Goal: Task Accomplishment & Management: Complete application form

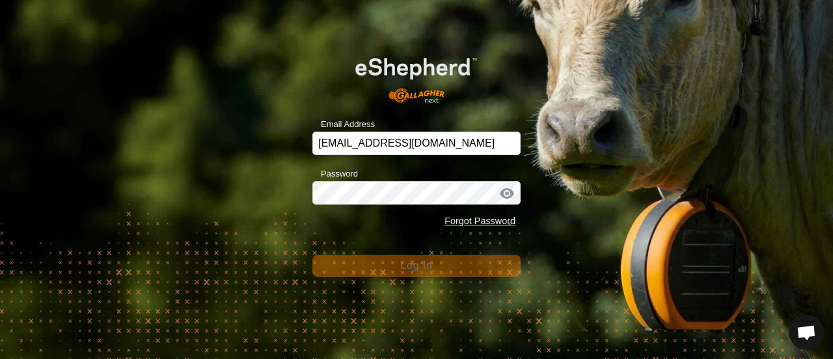
scroll to position [4322, 0]
click at [406, 263] on span "Log In" at bounding box center [416, 265] width 32 height 11
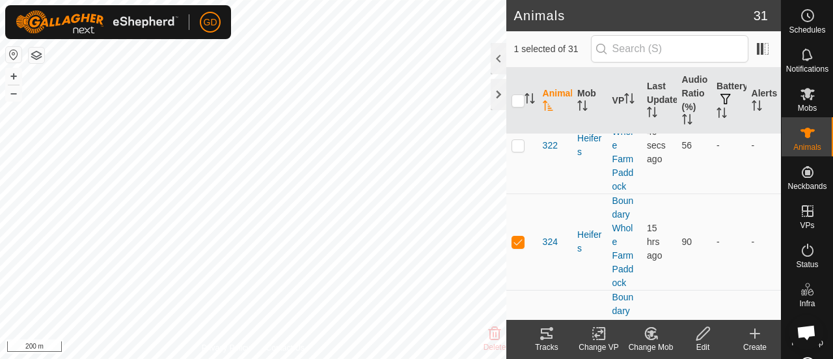
scroll to position [2096, 0]
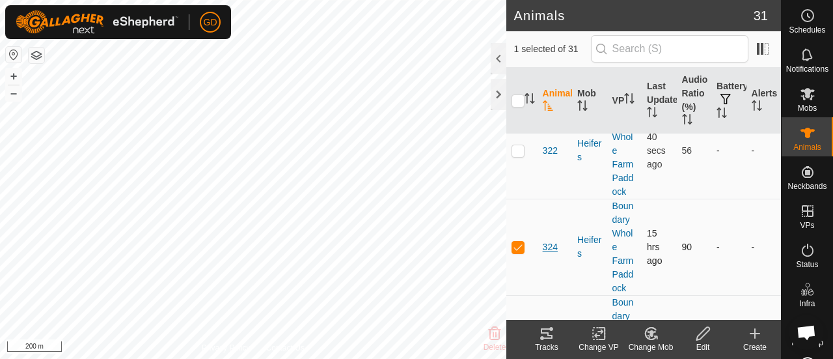
click at [551, 243] on span "324" at bounding box center [550, 247] width 15 height 14
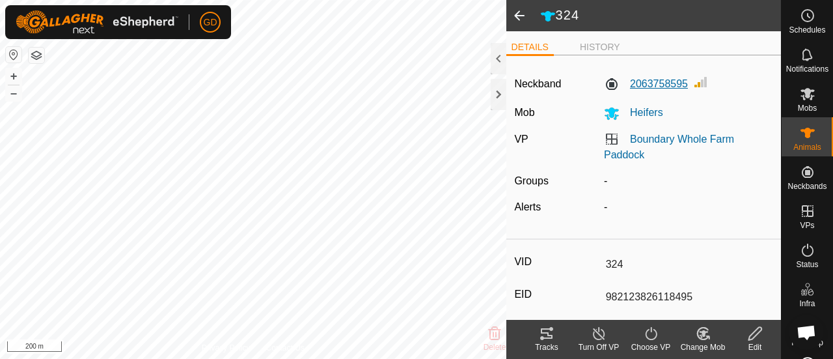
click at [685, 83] on label "2063758595" at bounding box center [646, 84] width 84 height 16
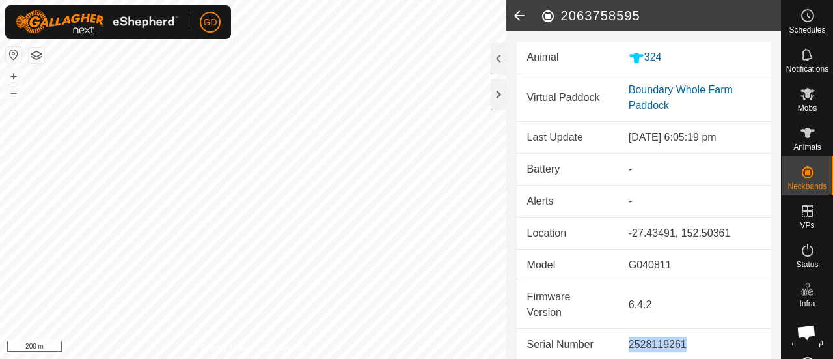
drag, startPoint x: 688, startPoint y: 342, endPoint x: 629, endPoint y: 343, distance: 58.6
click at [629, 343] on div "2528119261" at bounding box center [694, 345] width 131 height 16
copy div "2528119261"
click at [516, 14] on icon at bounding box center [519, 15] width 26 height 31
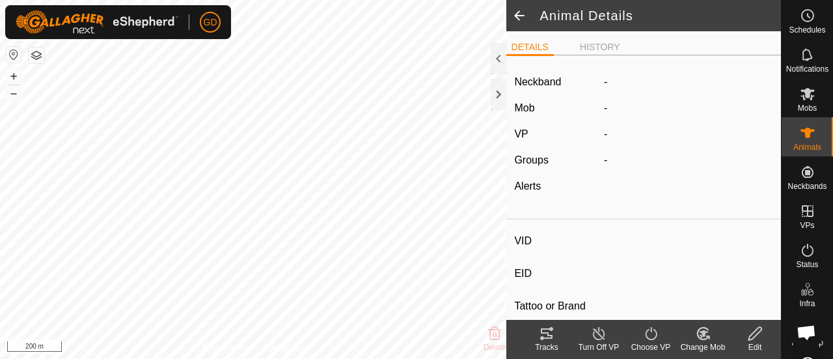
type input "324"
type input "982123826118495"
type input "-"
type input "Droughtmaster"
type input "-"
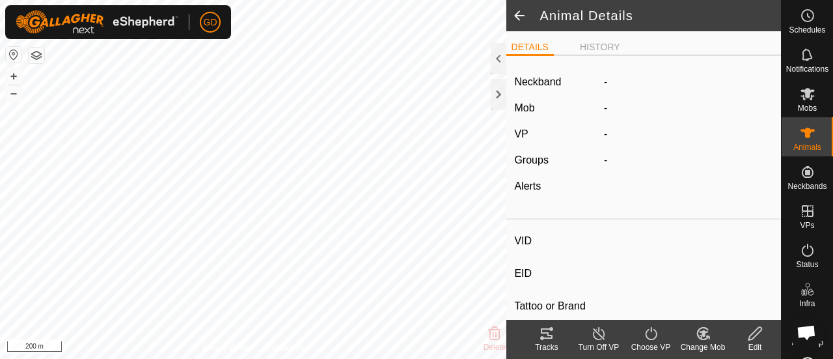
type input "283 kg"
type input "-"
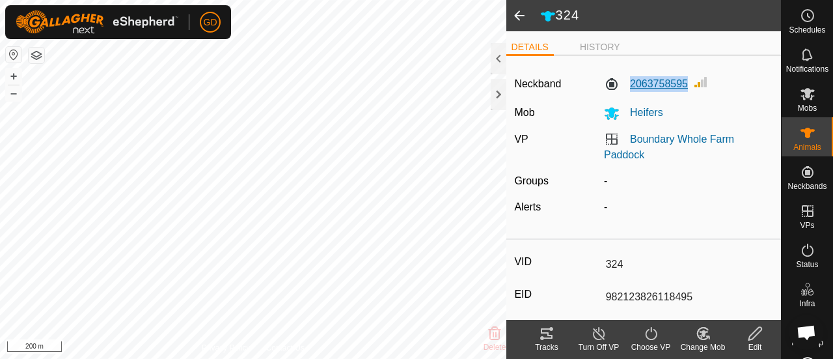
drag, startPoint x: 685, startPoint y: 87, endPoint x: 627, endPoint y: 84, distance: 58.0
click at [627, 84] on div "2063758595" at bounding box center [688, 84] width 179 height 20
copy label "2063758595"
type input "129"
type input "982000114778810"
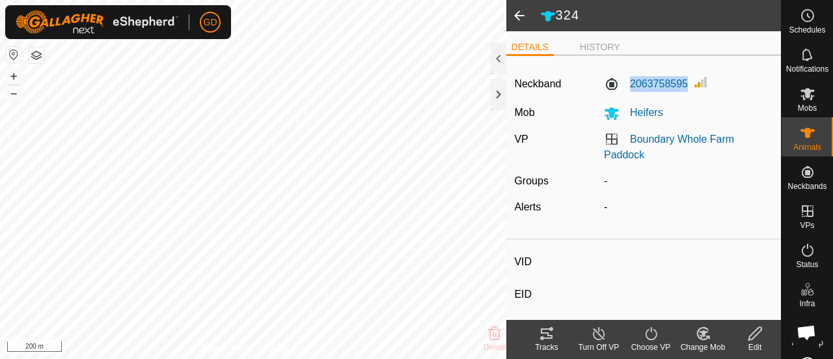
type input "-"
type input "Droughtmaster"
type input "-"
type input "09/2021"
type input "4 years 1 month"
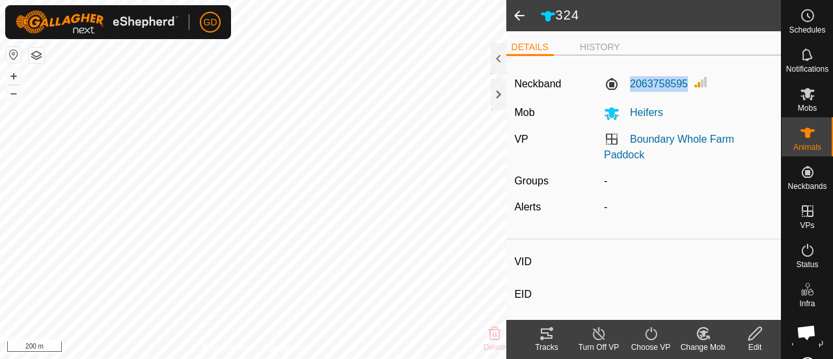
type input "756 kg"
type input "-"
type input "on 17 Aug 2025"
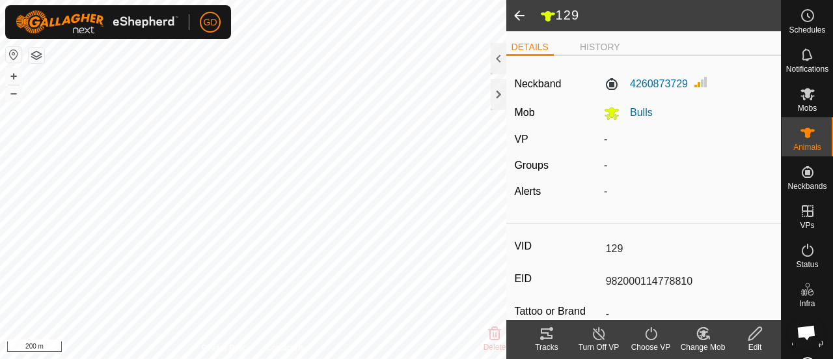
click at [545, 335] on icon at bounding box center [547, 333] width 16 height 16
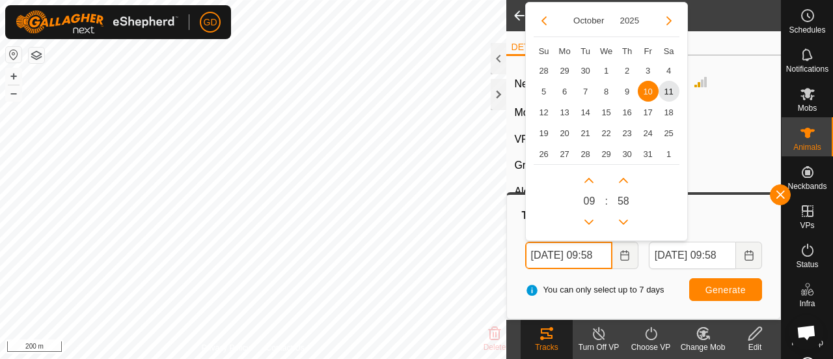
click at [542, 254] on input "10 Oct, 2025 09:58" at bounding box center [568, 254] width 87 height 27
click at [601, 256] on input "11 Oct, 2025 09:58" at bounding box center [568, 254] width 87 height 27
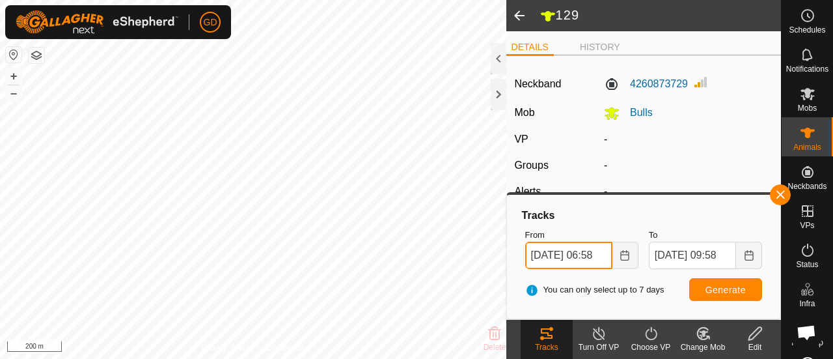
type input "11 Oct, 2025 06:58"
click at [717, 292] on span "Generate" at bounding box center [726, 289] width 40 height 10
click at [725, 284] on span "Generate" at bounding box center [726, 289] width 40 height 10
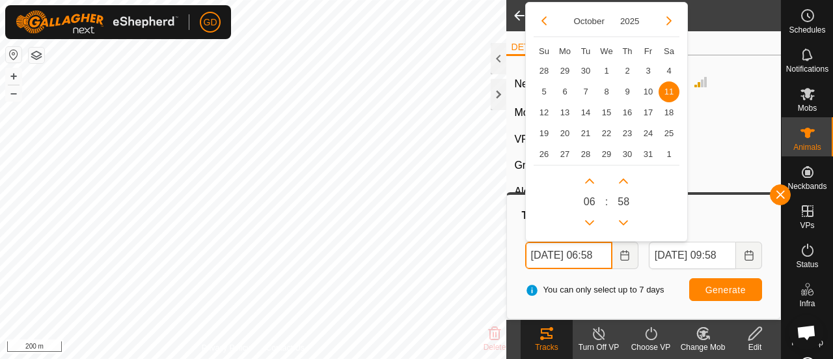
click at [603, 255] on input "11 Oct, 2025 06:58" at bounding box center [568, 254] width 87 height 27
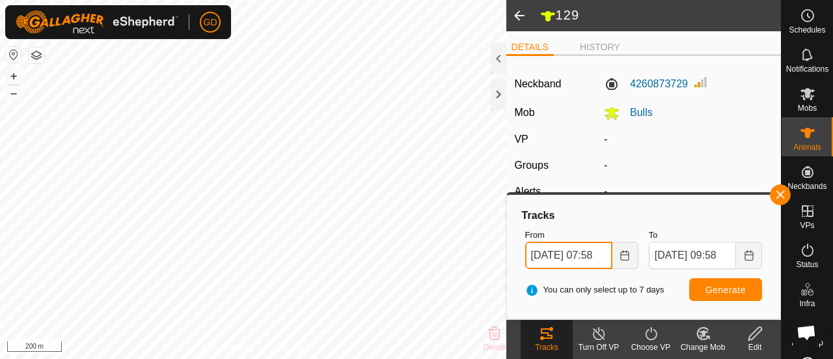
type input "11 Oct, 2025 07:58"
click at [721, 288] on span "Generate" at bounding box center [726, 289] width 40 height 10
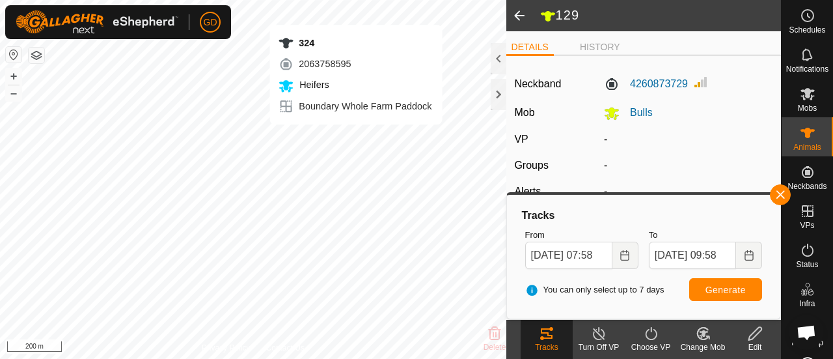
type input "-"
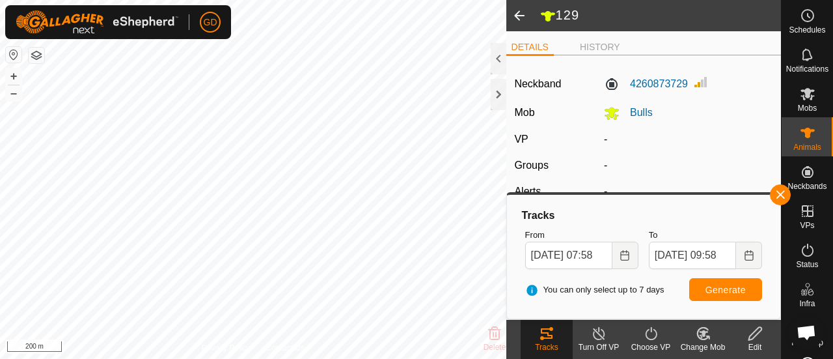
type input "324"
type input "982123826118495"
type input "-"
type input "Droughtmaster"
type input "-"
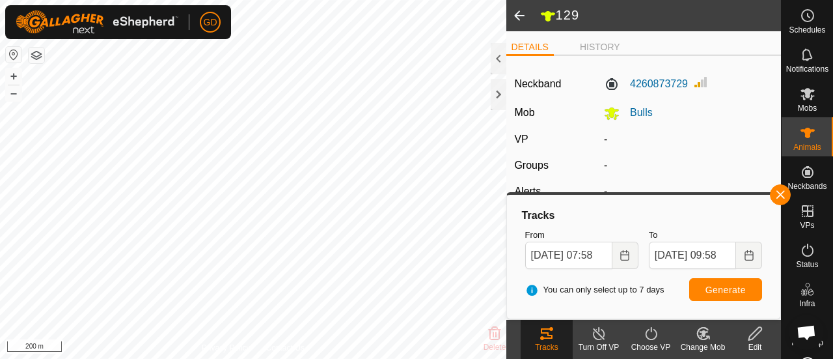
type input "283 kg"
type input "-"
type input "on 8 Oct 2025"
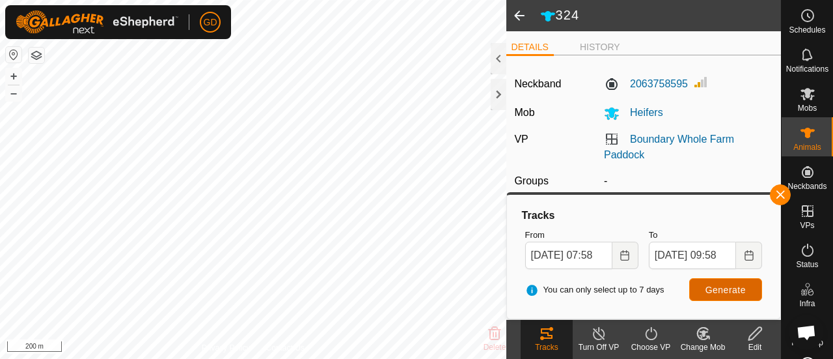
click at [738, 286] on span "Generate" at bounding box center [726, 289] width 40 height 10
click at [716, 286] on span "Generate" at bounding box center [726, 289] width 40 height 10
click at [16, 72] on button "+" at bounding box center [14, 76] width 16 height 16
type input "309"
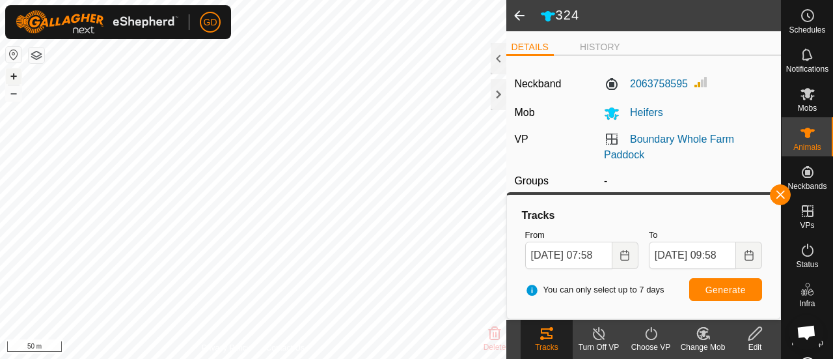
type input "982123826118692"
type input "-"
type input "Droughtmaster"
type input "-"
type input "Wet/Lactating"
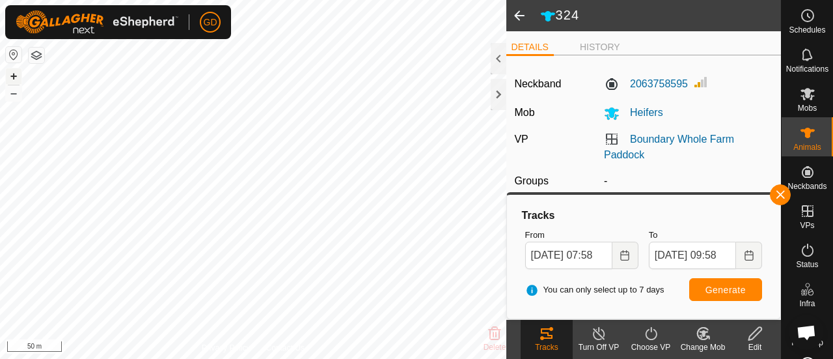
type input "0 kg"
type input "-"
click at [725, 293] on span "Generate" at bounding box center [726, 289] width 40 height 10
type input "316"
type input "982123826118116"
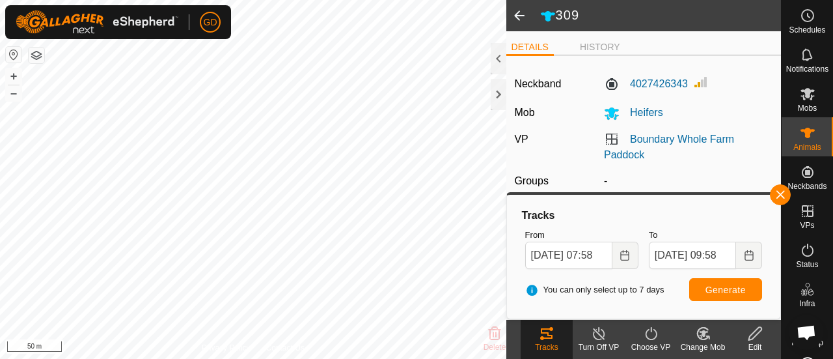
type input "-"
type input "Droughtmaster"
type input "-"
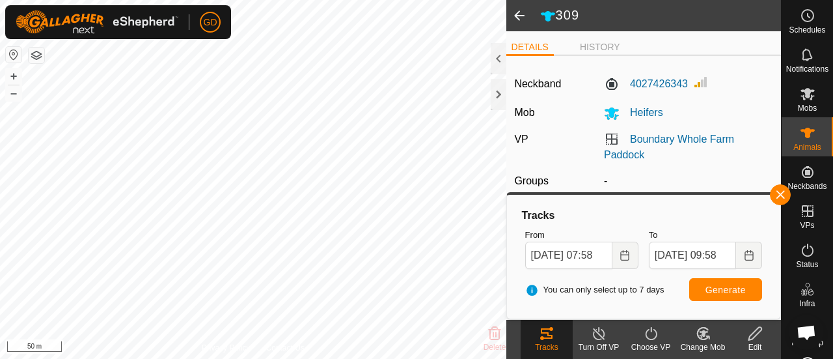
type input "-"
click at [723, 287] on span "Generate" at bounding box center [726, 289] width 40 height 10
type input "320"
type input "982123826118105"
type input "-"
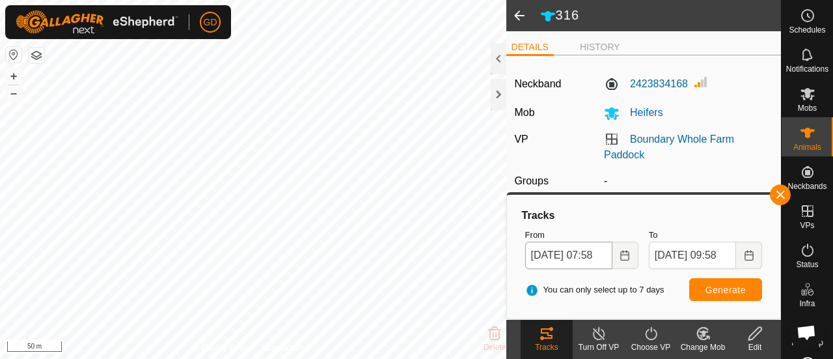
type input "Droughtmaster"
type input "-"
type input "379 kg"
type input "-"
click at [719, 288] on span "Generate" at bounding box center [726, 289] width 40 height 10
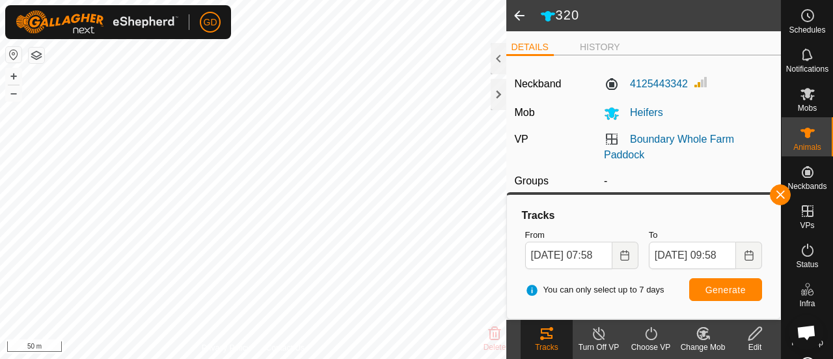
type input "306"
type input "982123826118224"
type input "-"
type input "Droughtmaster"
type input "-"
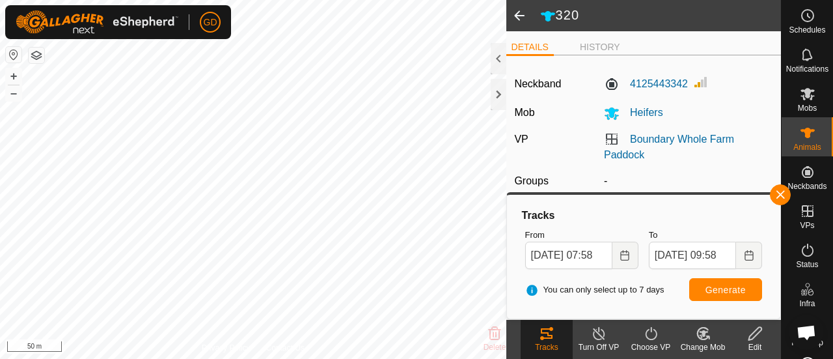
type input "0 kg"
type input "-"
click at [721, 286] on span "Generate" at bounding box center [726, 289] width 40 height 10
type input "305"
type input "982123862118063"
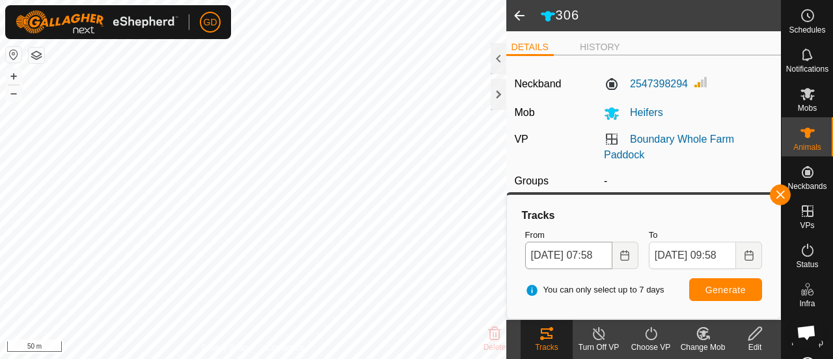
type input "-"
type input "Droughtmaster"
type input "-"
type input "0 kg"
type input "-"
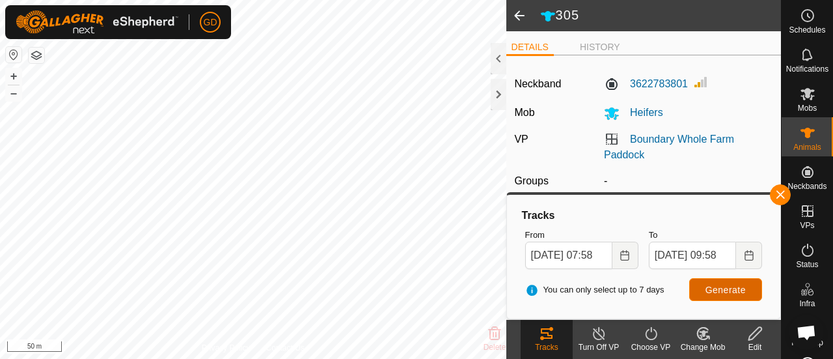
click at [696, 282] on button "Generate" at bounding box center [725, 289] width 73 height 23
type input "318"
type input "982123826118192"
type input "-"
type input "Droughtmaster"
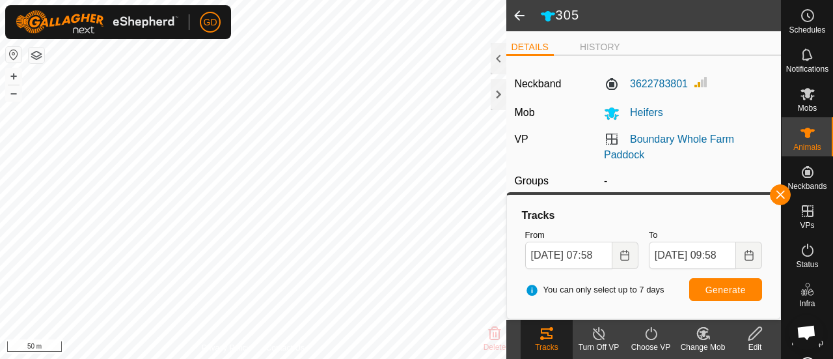
type input "-"
type input "378 kg"
type input "-"
click at [726, 284] on span "Generate" at bounding box center [726, 289] width 40 height 10
click at [518, 251] on body "GD Schedules Notifications Mobs Animals Neckbands VPs Status Infra Heatmap Help…" at bounding box center [416, 179] width 833 height 359
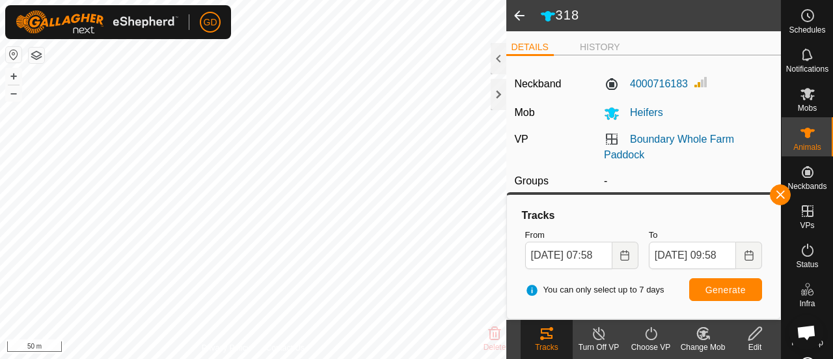
click at [366, 358] on html "GD Schedules Notifications Mobs Animals Neckbands VPs Status Infra Heatmap Help…" at bounding box center [416, 179] width 833 height 359
type input "314"
type input "982123826118155"
type input "-"
type input "Droughtmaster"
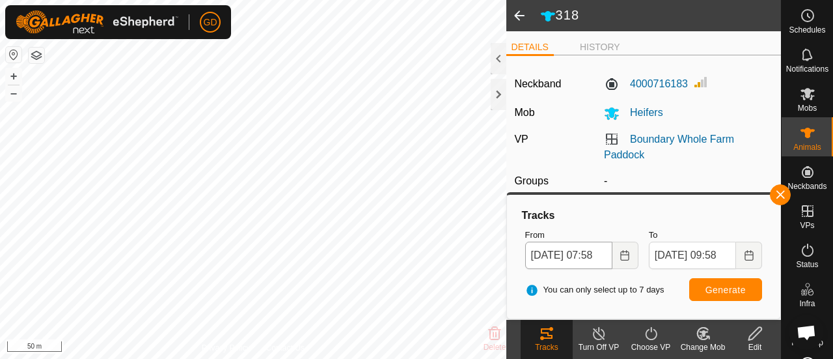
type input "-"
click at [717, 291] on span "Generate" at bounding box center [726, 289] width 40 height 10
type input "304"
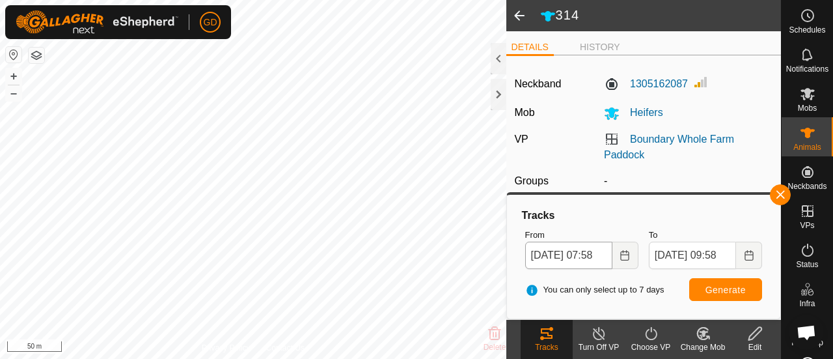
type input "982123826118446"
type input "-"
type input "Droughtmaster"
type input "-"
type input "0 kg"
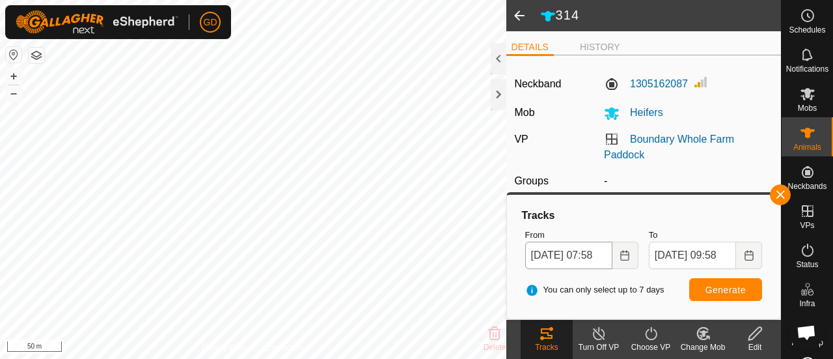
type input "-"
click at [726, 294] on span "Generate" at bounding box center [726, 289] width 40 height 10
type input "S01"
type input "982123777939627"
type input "-"
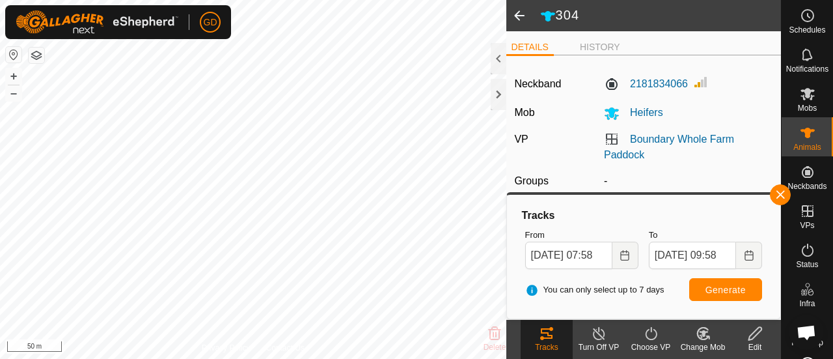
type input "Droughtmaster"
type input "-"
type input "305 kg"
type input "-"
click at [713, 286] on span "Generate" at bounding box center [726, 289] width 40 height 10
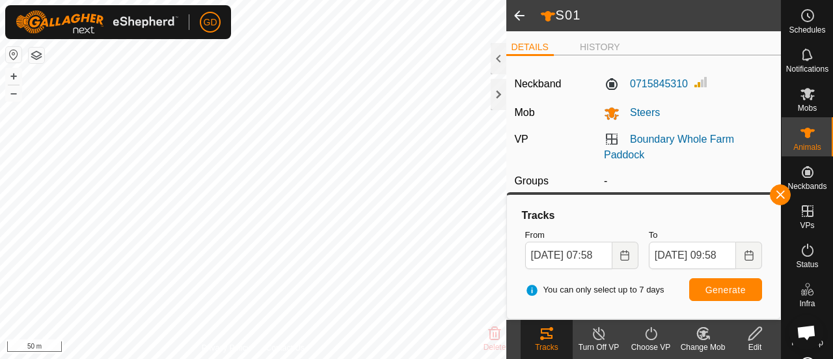
type input "S07"
type input "982123789192817"
type input "-"
type input "Droughtmaster"
type input "-"
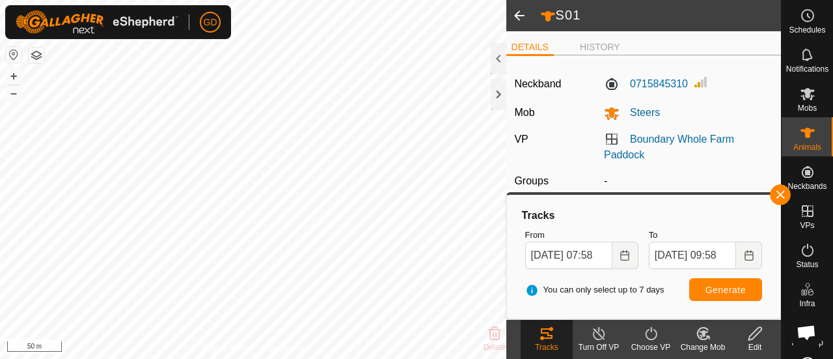
type input "258 kg"
type input "-"
click at [717, 290] on span "Generate" at bounding box center [726, 289] width 40 height 10
type input "S06"
type input "982123789192821"
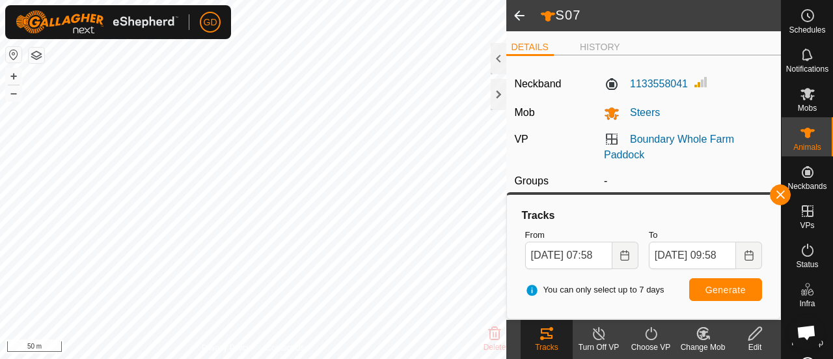
type input "-"
type input "Droughtmaster"
type input "-"
type input "245 kg"
type input "-"
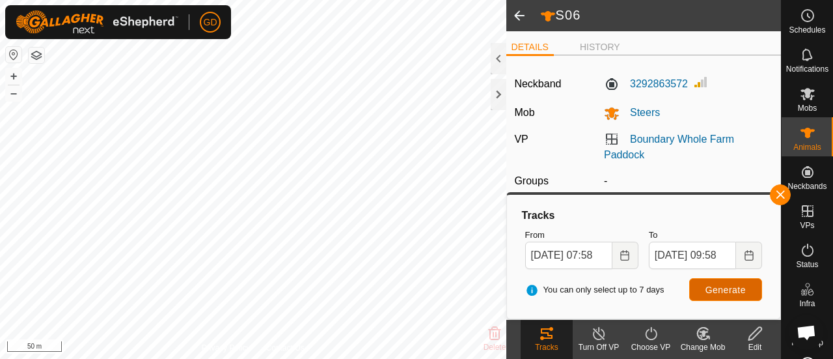
click at [722, 284] on span "Generate" at bounding box center [726, 289] width 40 height 10
click at [12, 96] on button "–" at bounding box center [14, 93] width 16 height 16
